Goal: Information Seeking & Learning: Learn about a topic

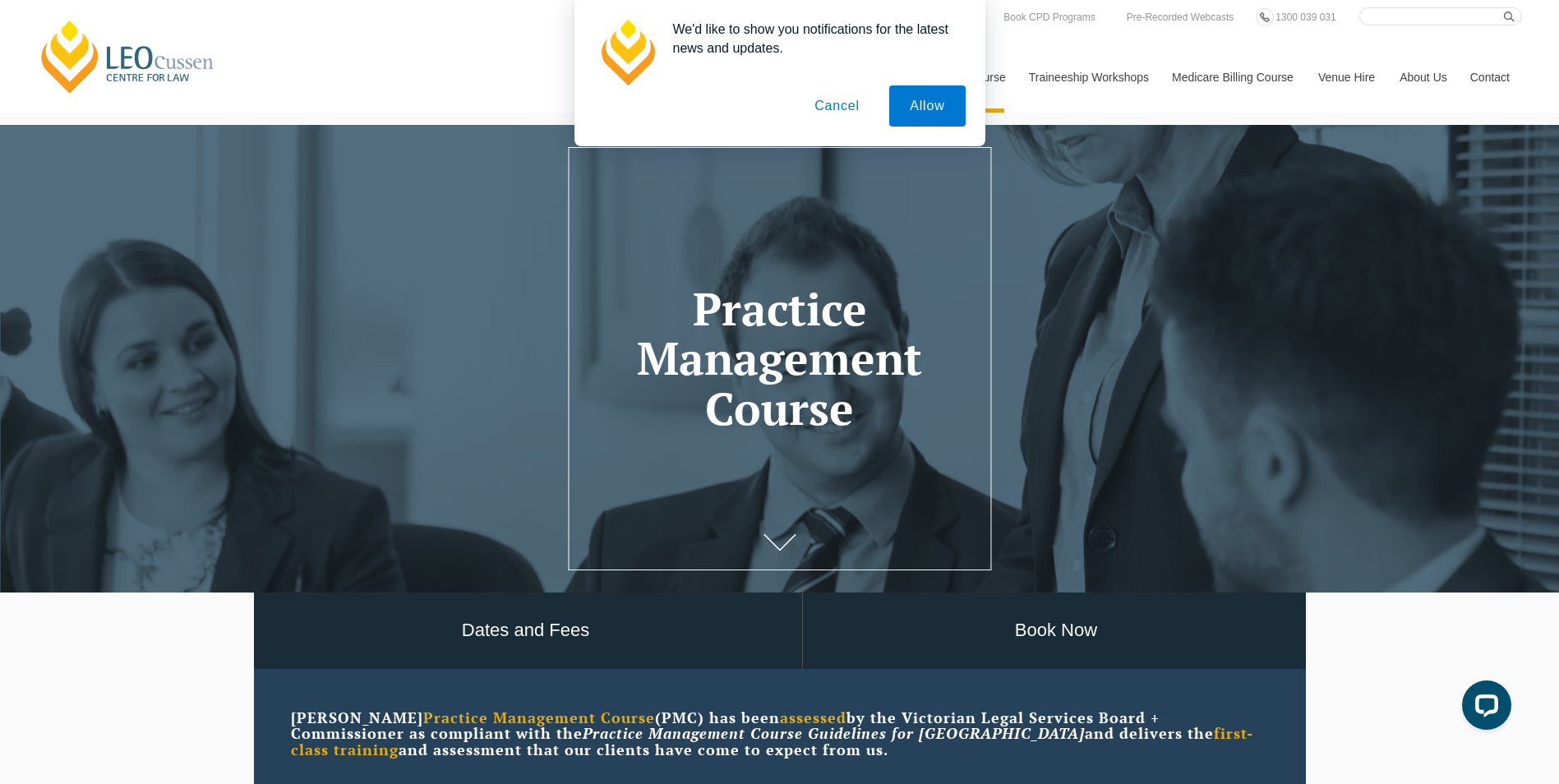
click at [838, 115] on button "Cancel" at bounding box center [836, 106] width 86 height 41
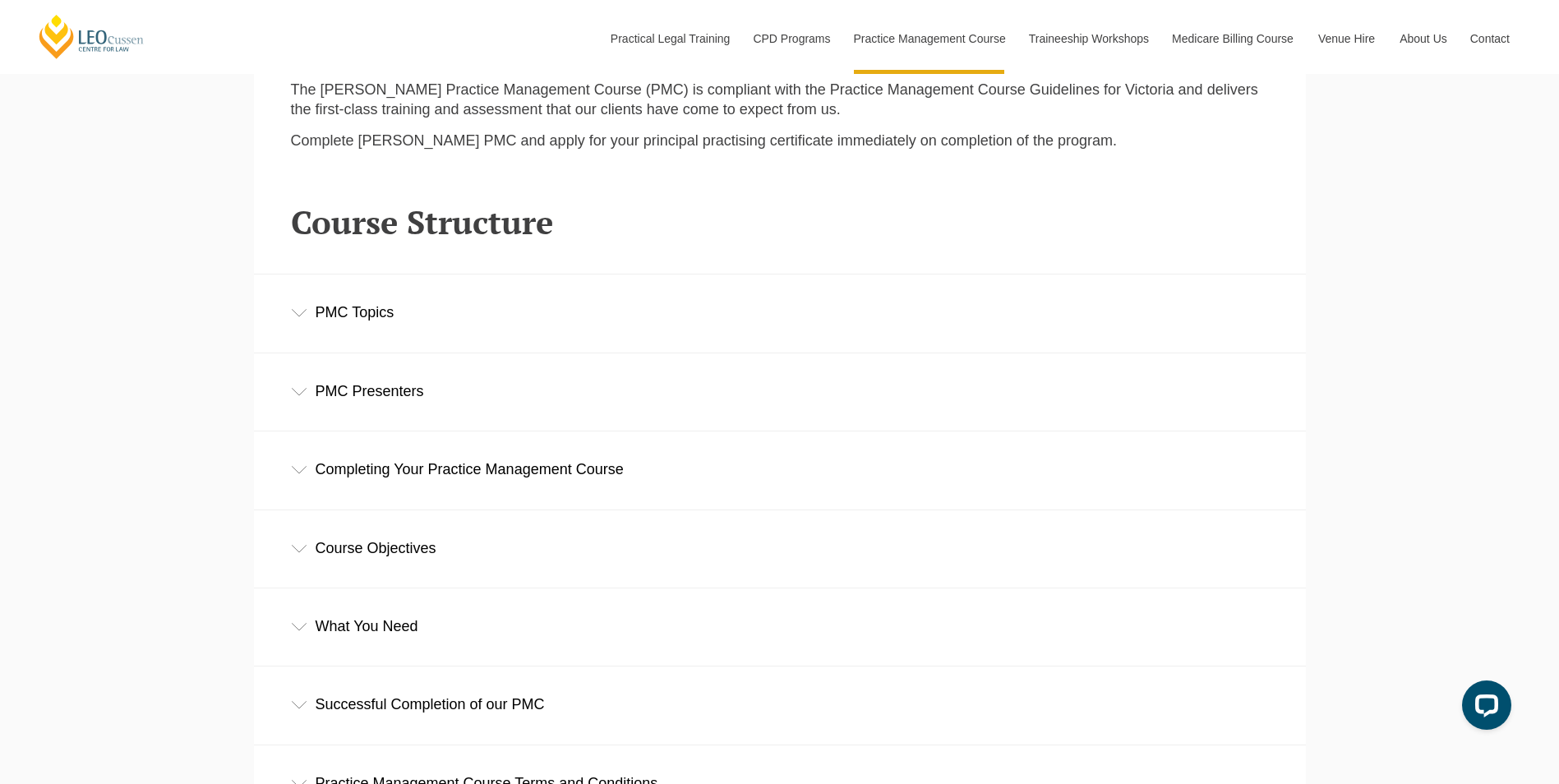
scroll to position [2300, 0]
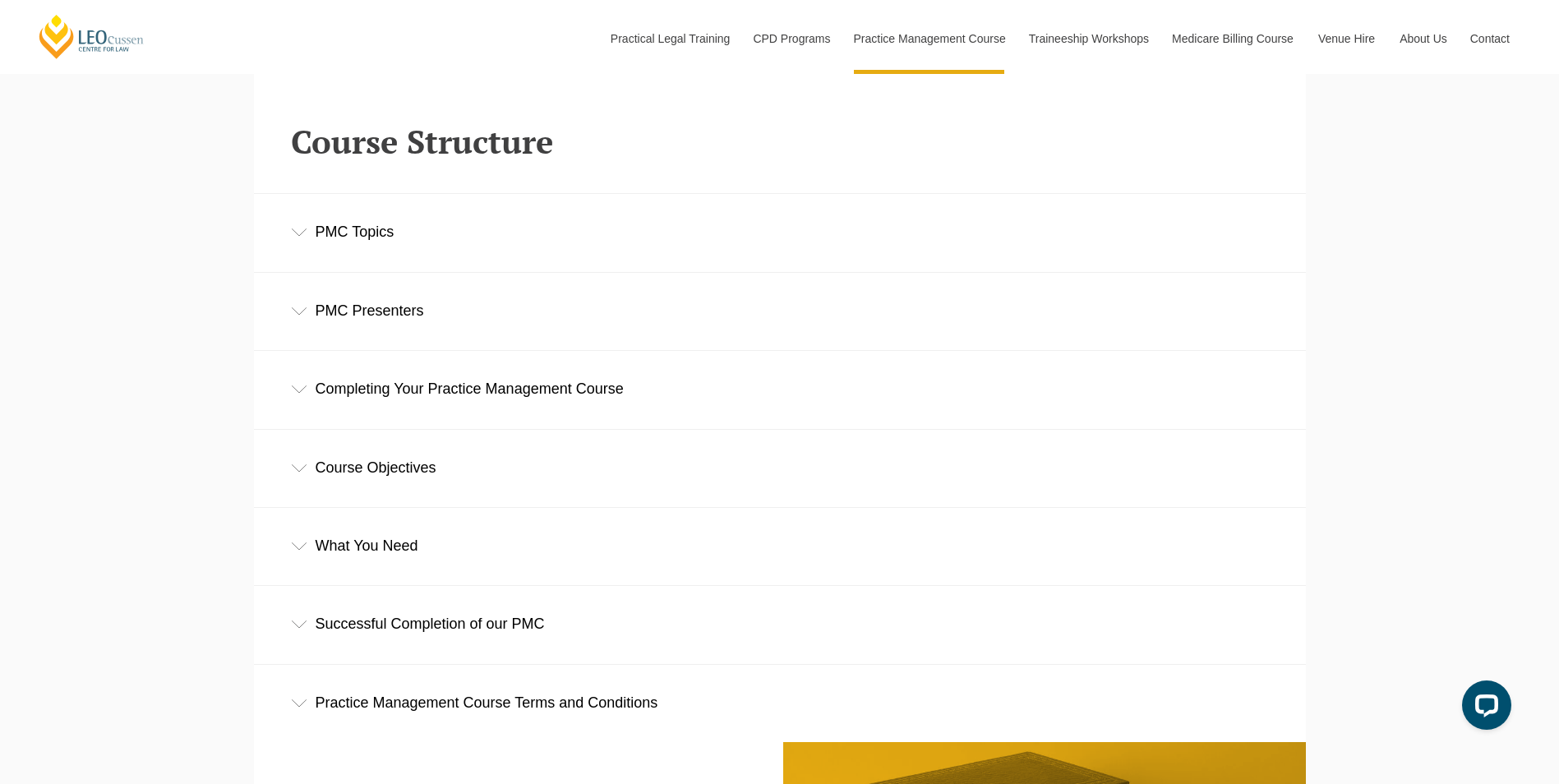
click at [422, 390] on div "Completing Your Practice Management Course" at bounding box center [780, 389] width 1052 height 77
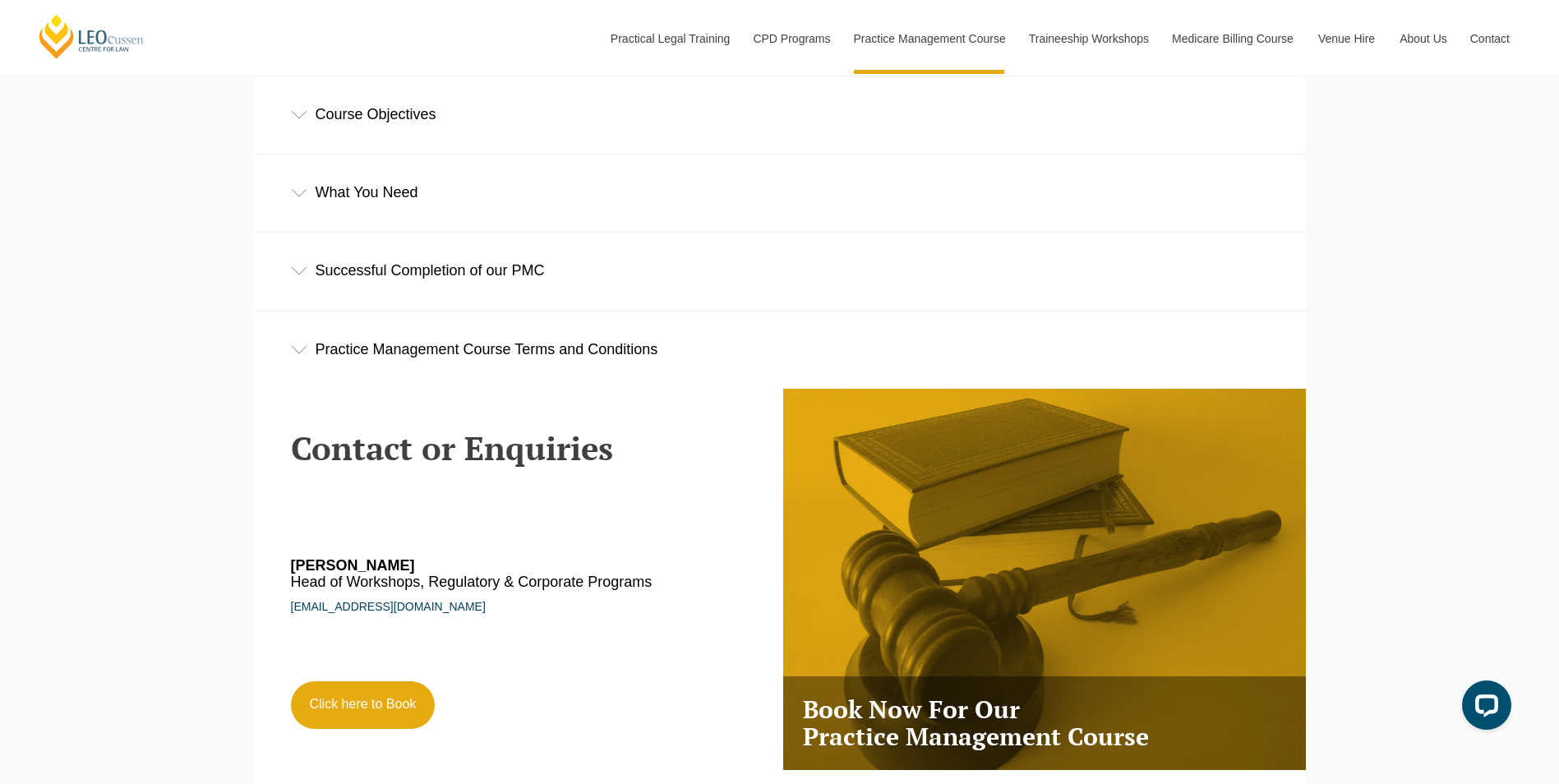
scroll to position [3369, 0]
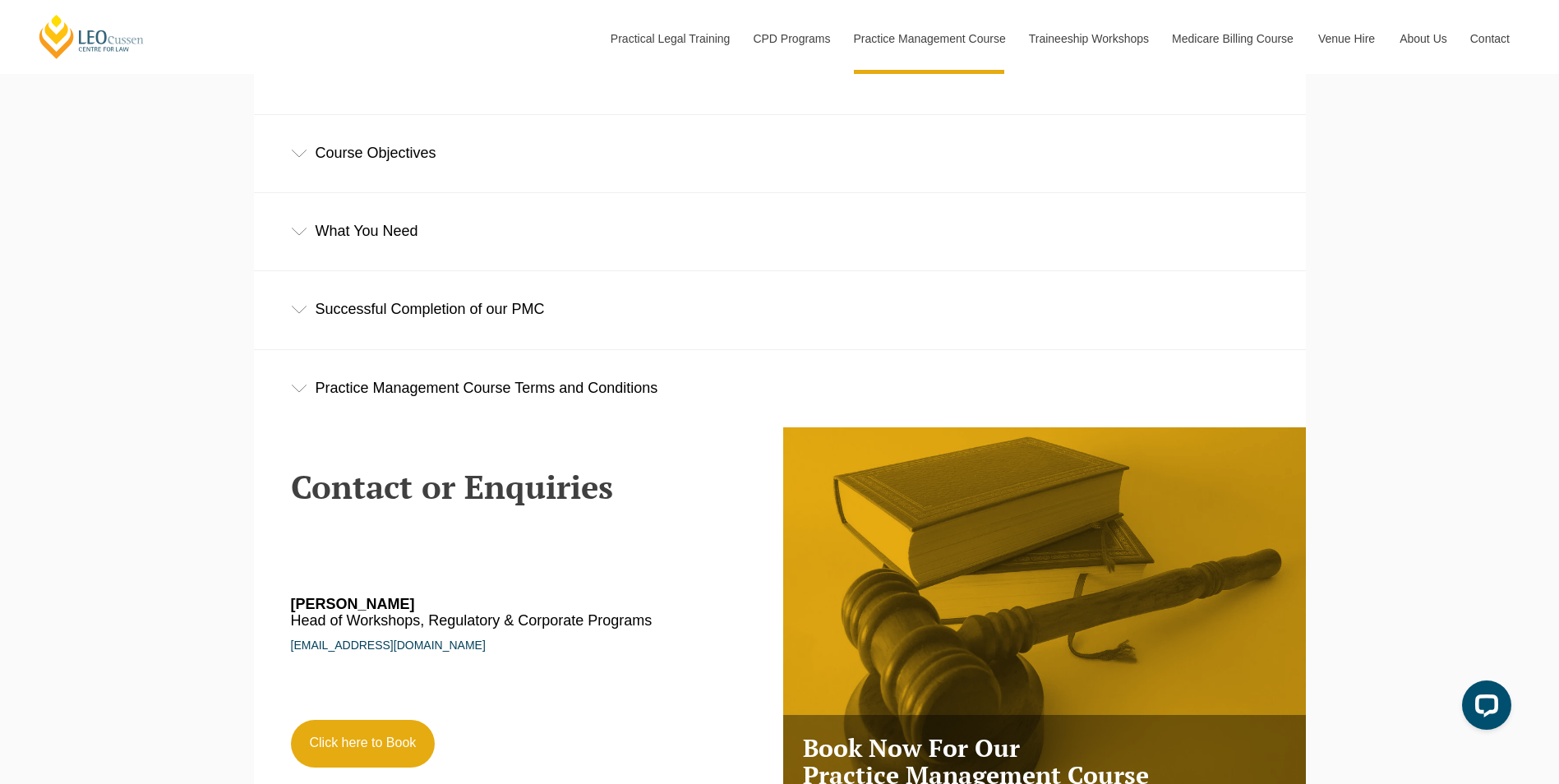
click at [357, 328] on div "Successful Completion of our PMC" at bounding box center [780, 309] width 1052 height 77
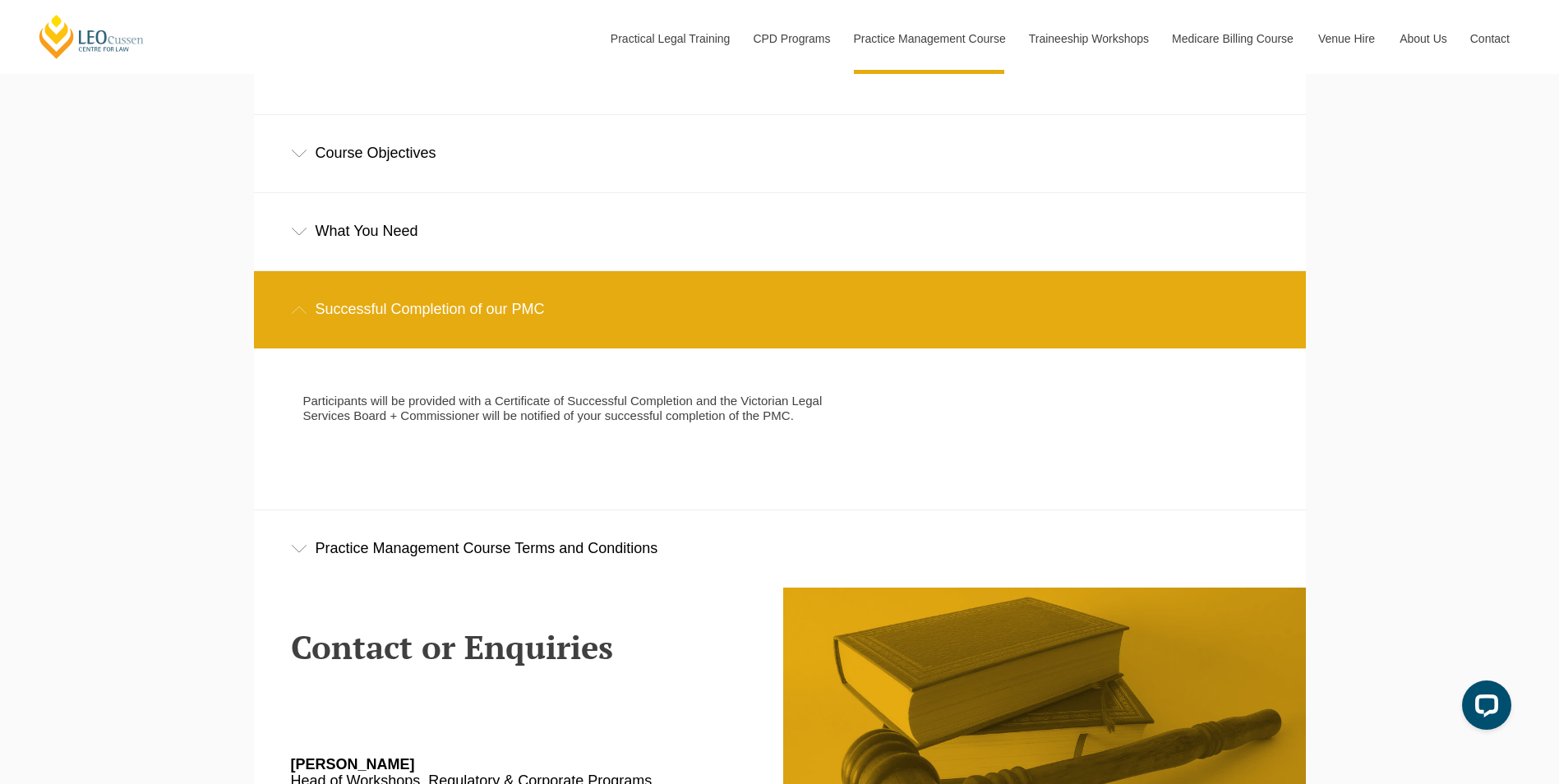
click at [357, 328] on div "Successful Completion of our PMC" at bounding box center [780, 309] width 1052 height 77
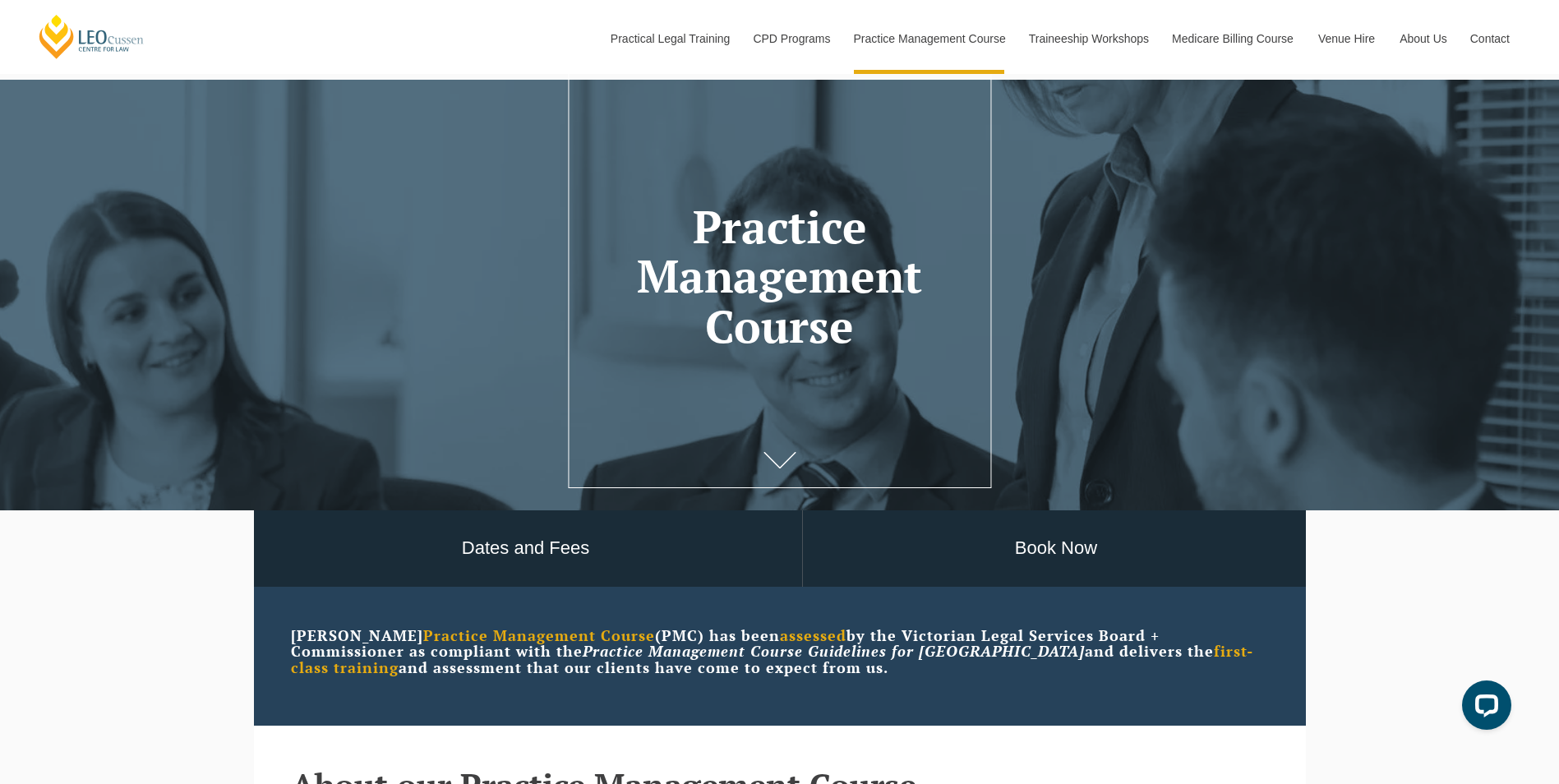
scroll to position [493, 0]
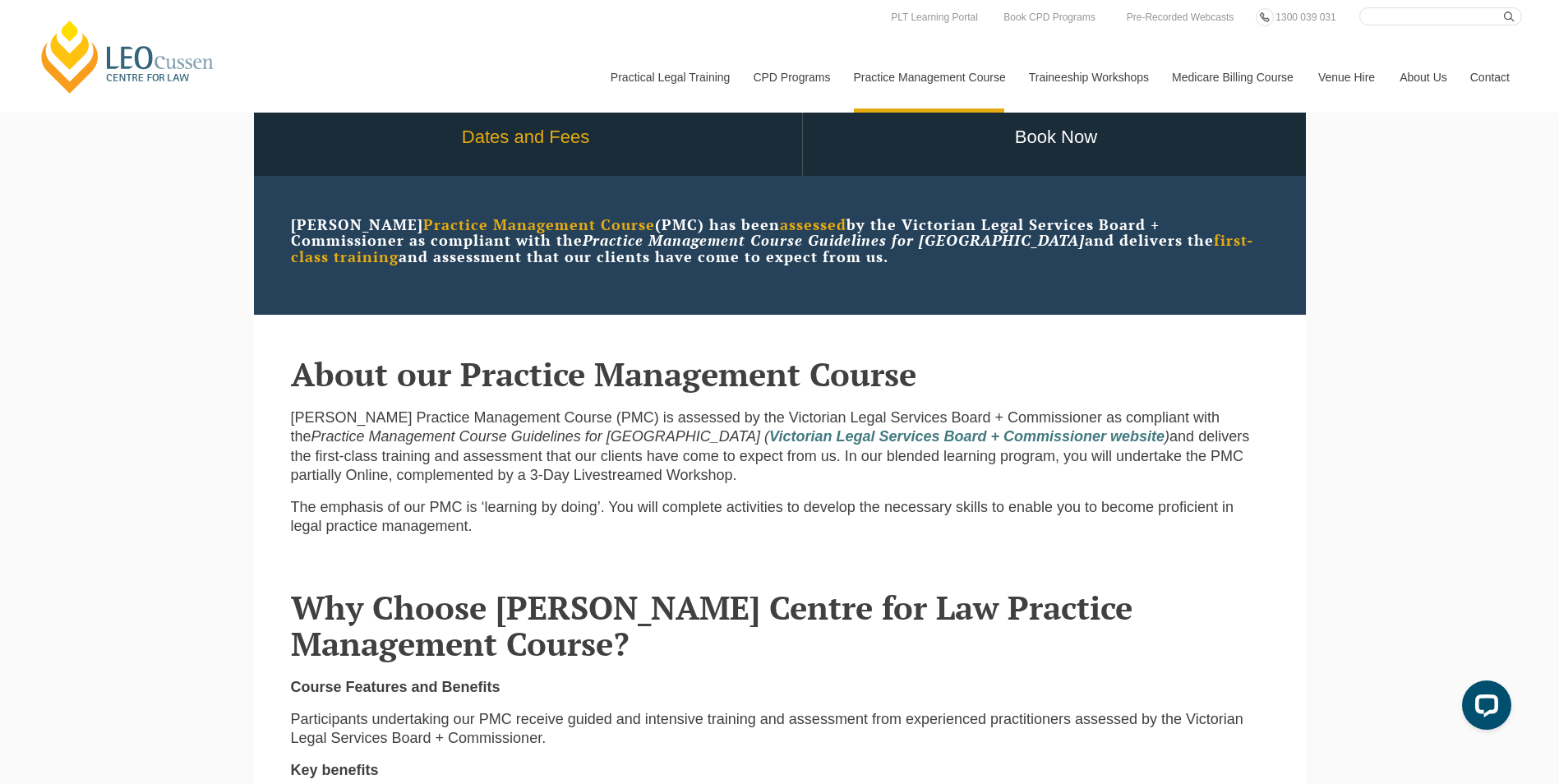
click at [502, 153] on link "Dates and Fees" at bounding box center [526, 138] width 552 height 77
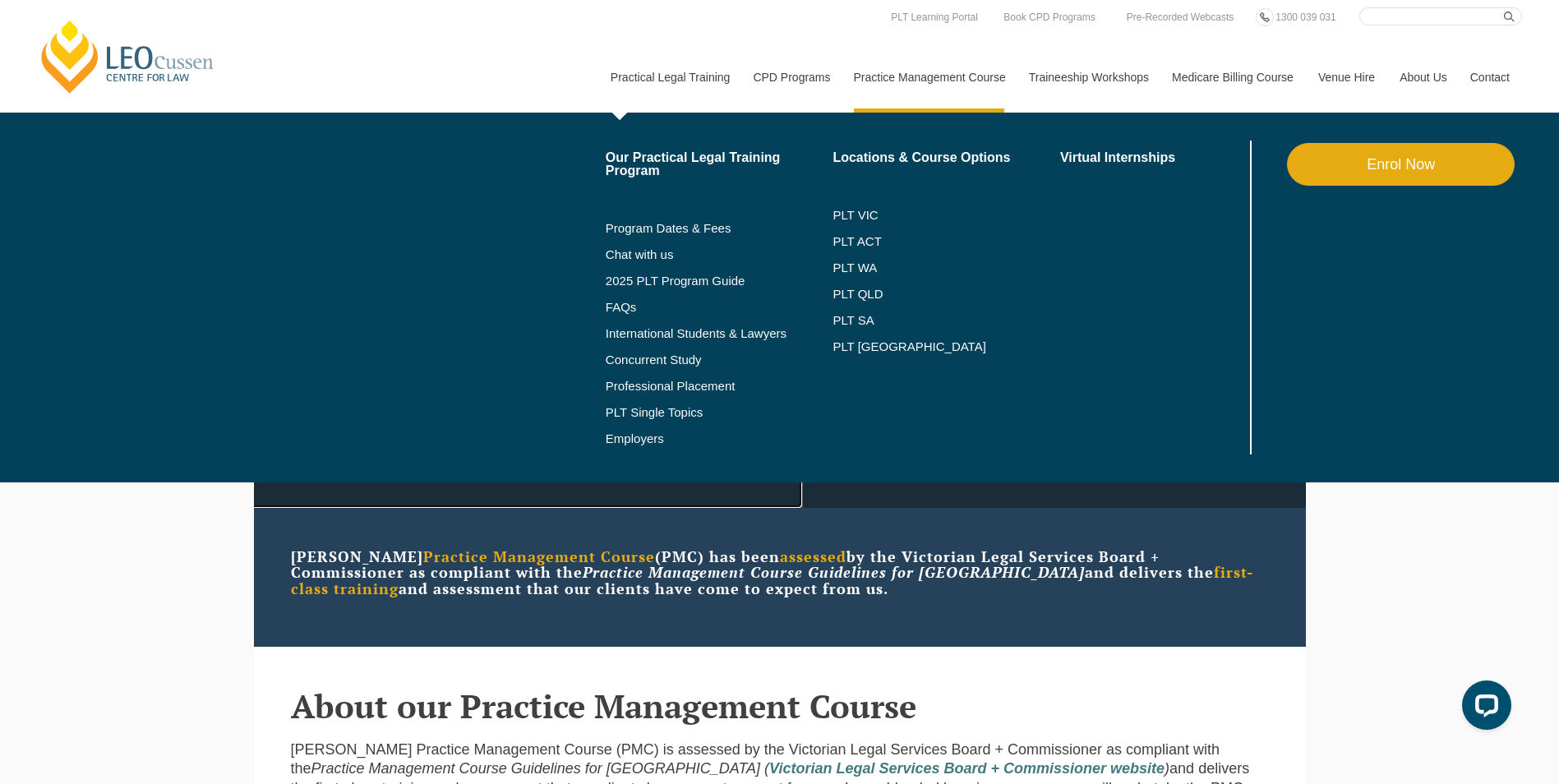
scroll to position [0, 0]
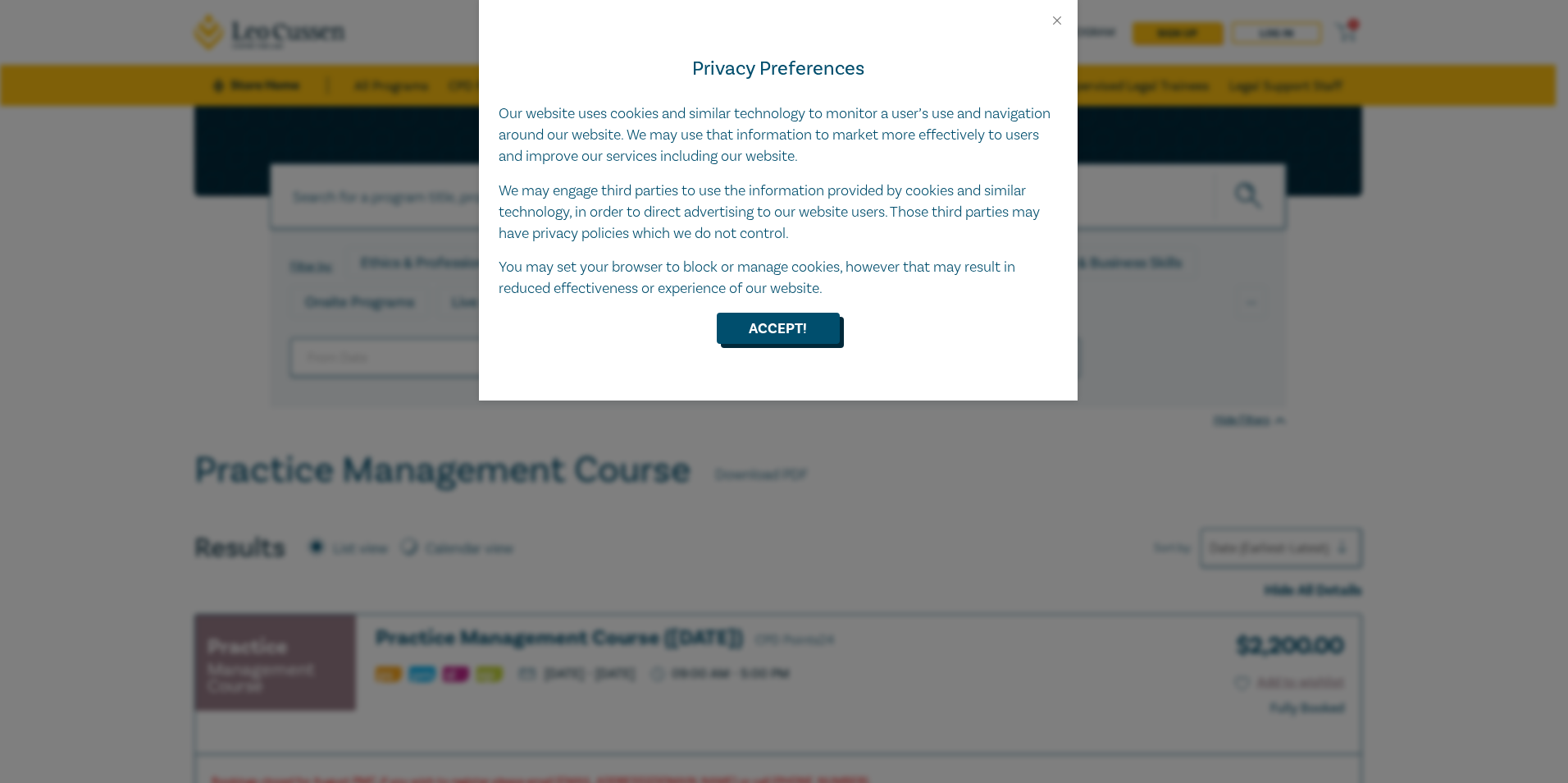
click at [771, 327] on button "Accept!" at bounding box center [778, 328] width 123 height 31
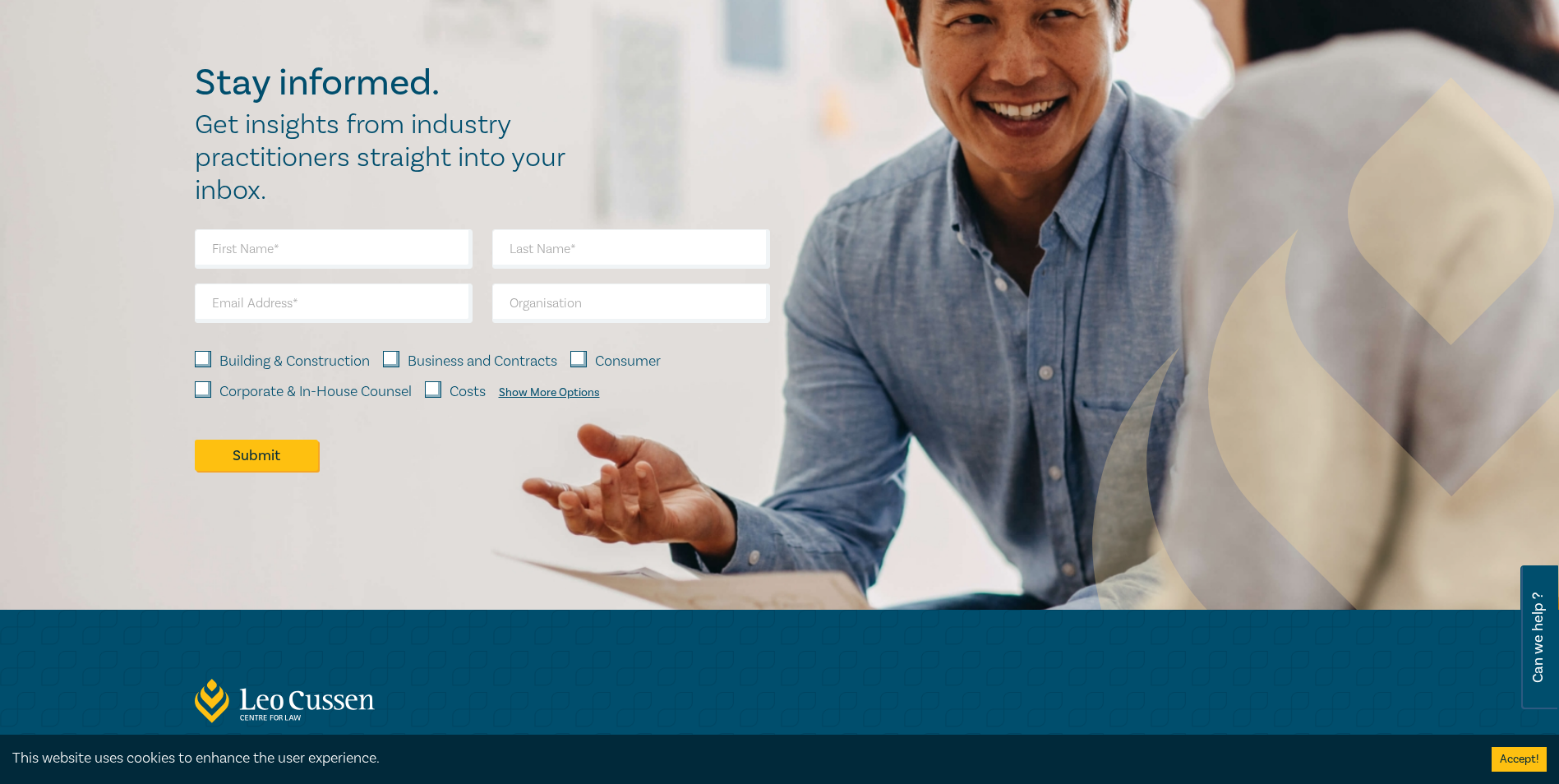
scroll to position [2876, 0]
